Goal: Task Accomplishment & Management: Use online tool/utility

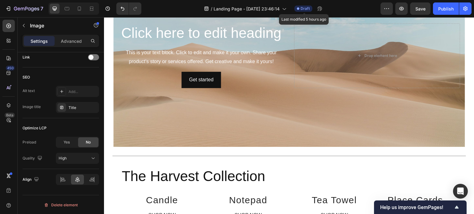
scroll to position [65, 0]
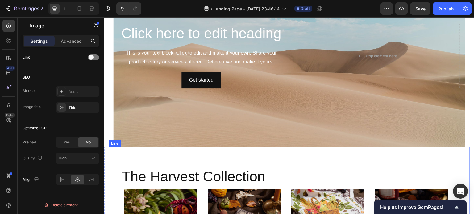
click at [292, 156] on div at bounding box center [289, 156] width 354 height 0
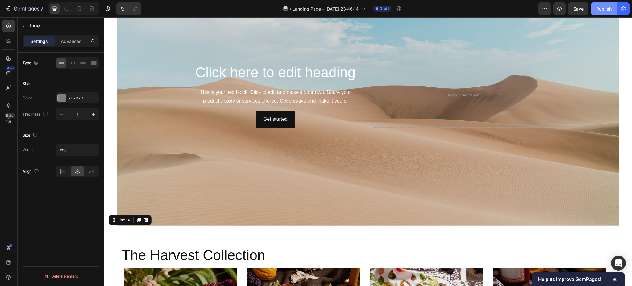
click at [473, 11] on div "Publish" at bounding box center [603, 9] width 15 height 6
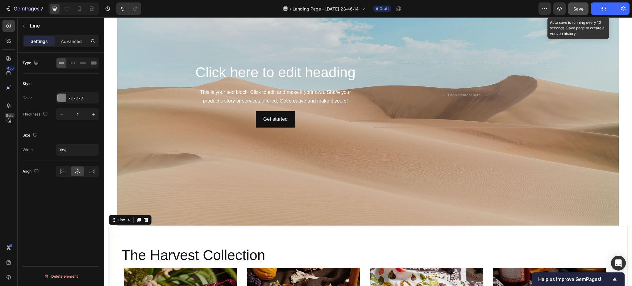
click at [473, 9] on span "Save" at bounding box center [578, 8] width 10 height 5
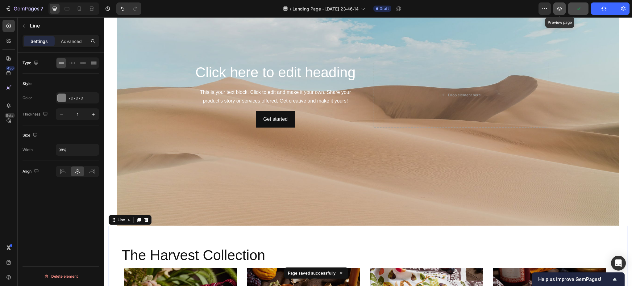
click at [473, 10] on icon "button" at bounding box center [559, 9] width 6 height 6
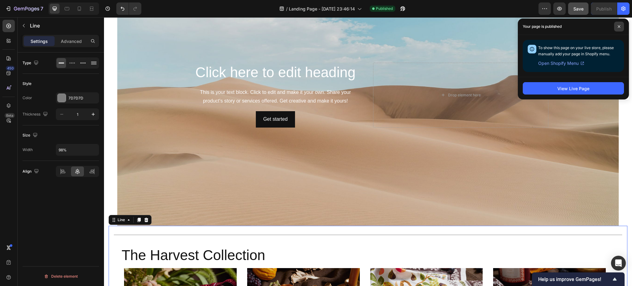
click at [473, 28] on span at bounding box center [619, 27] width 10 height 10
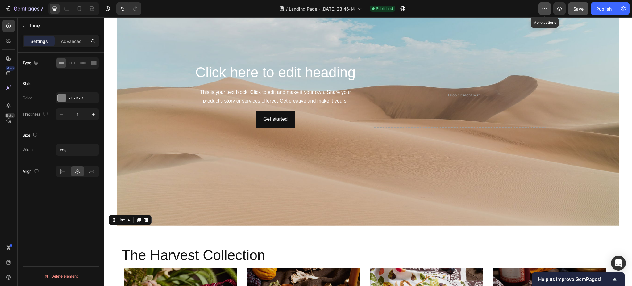
click at [473, 10] on button "button" at bounding box center [544, 8] width 12 height 12
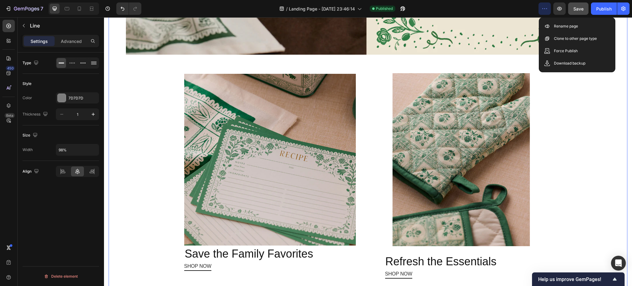
scroll to position [729, 0]
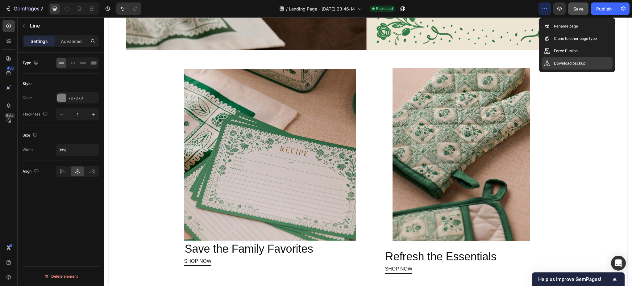
click at [473, 63] on p "Download backup" at bounding box center [569, 63] width 31 height 6
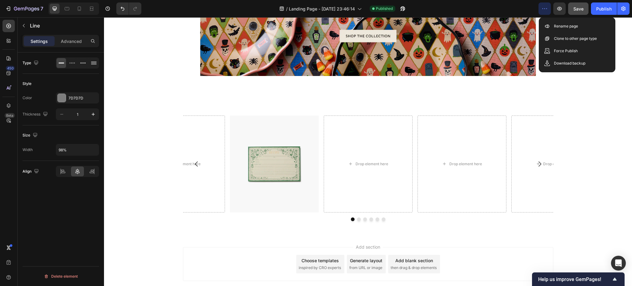
scroll to position [1533, 0]
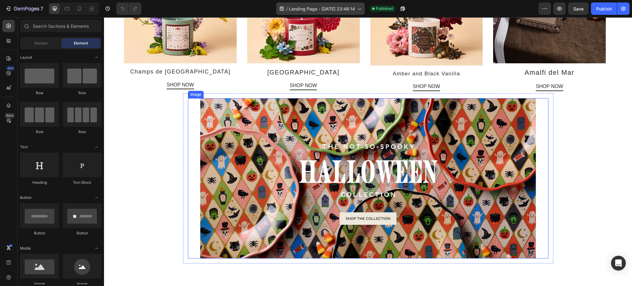
scroll to position [1337, 0]
